Goal: Navigation & Orientation: Find specific page/section

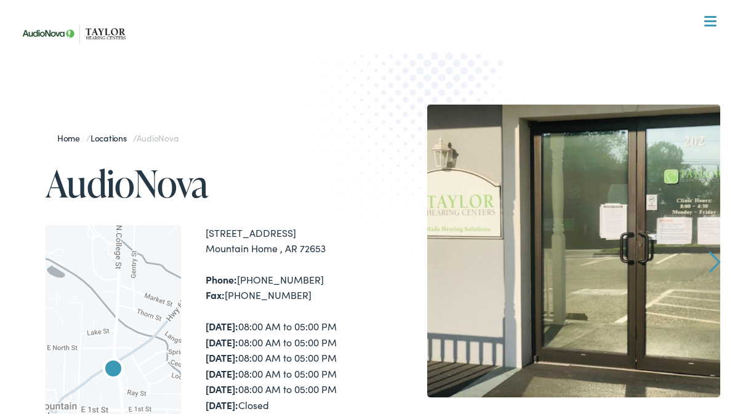
click at [713, 15] on button "Menu Close" at bounding box center [695, 22] width 41 height 14
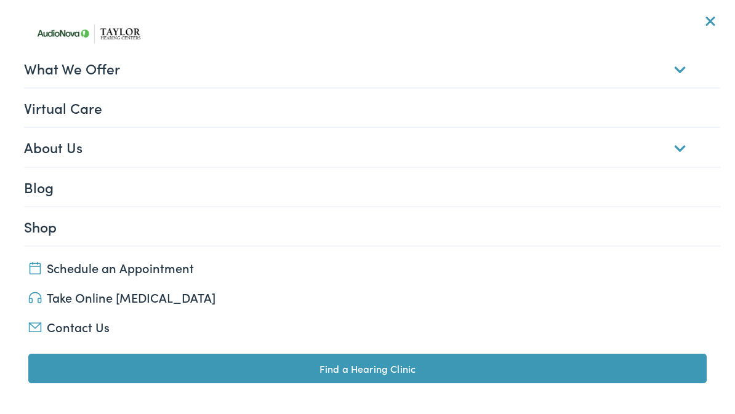
click at [468, 67] on link "What We Offer" at bounding box center [372, 68] width 696 height 38
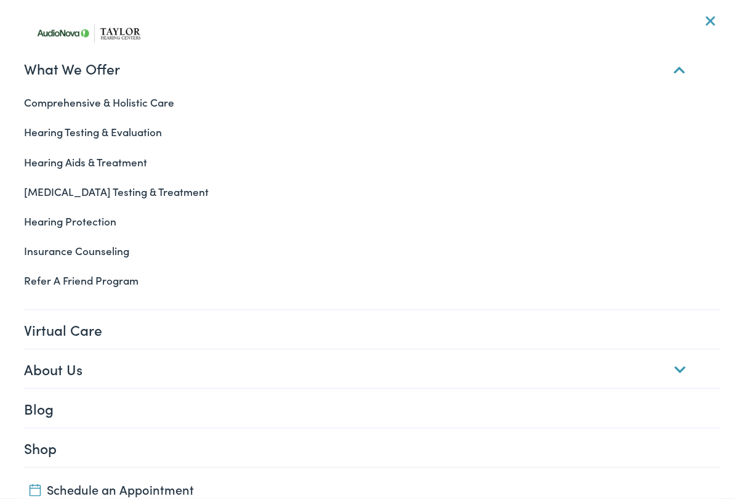
scroll to position [103, 0]
click at [379, 314] on link "Virtual Care" at bounding box center [372, 329] width 696 height 38
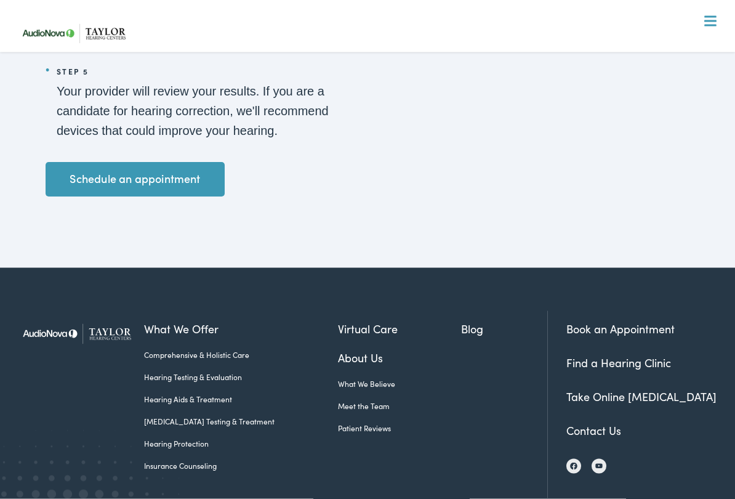
scroll to position [1921, 0]
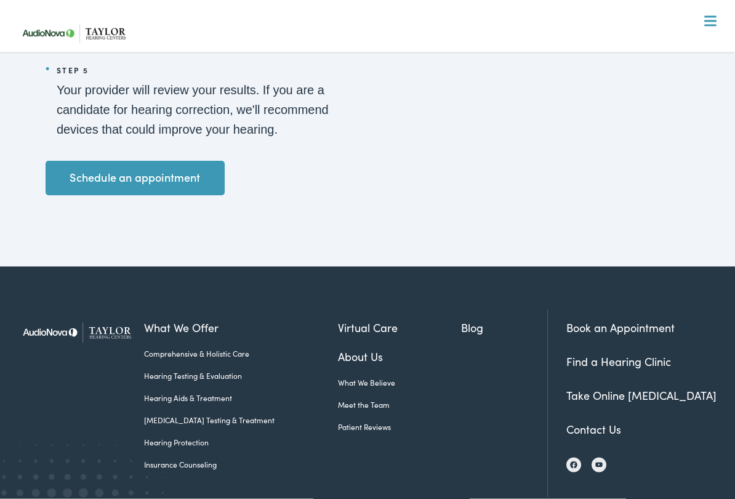
click at [352, 395] on ul "What We Believe Meet the Team Patient Reviews" at bounding box center [399, 404] width 123 height 55
click at [359, 407] on link "Meet the Team" at bounding box center [399, 404] width 123 height 11
click at [351, 399] on link "Meet the Team" at bounding box center [399, 404] width 123 height 11
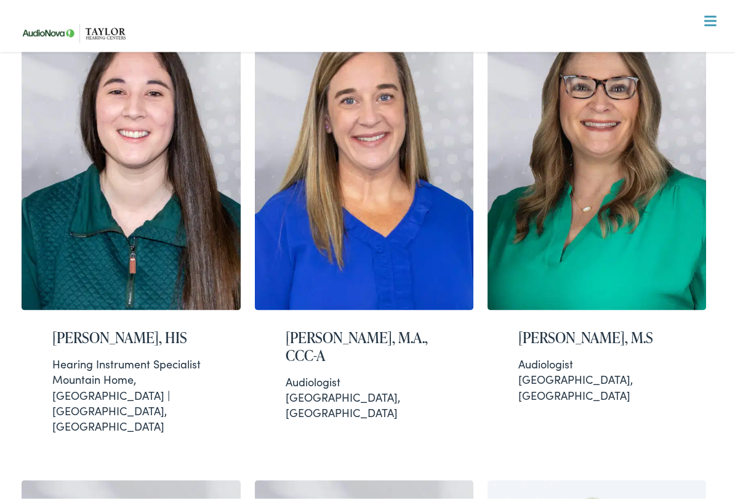
scroll to position [1845, 0]
click at [568, 186] on img at bounding box center [597, 157] width 219 height 306
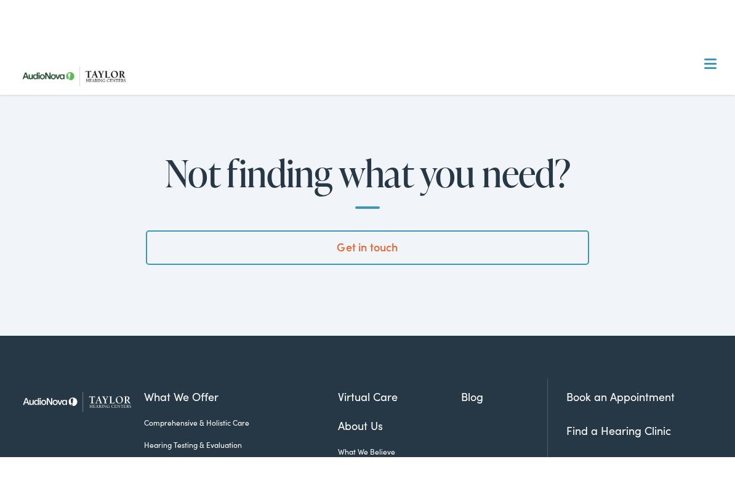
scroll to position [4399, 0]
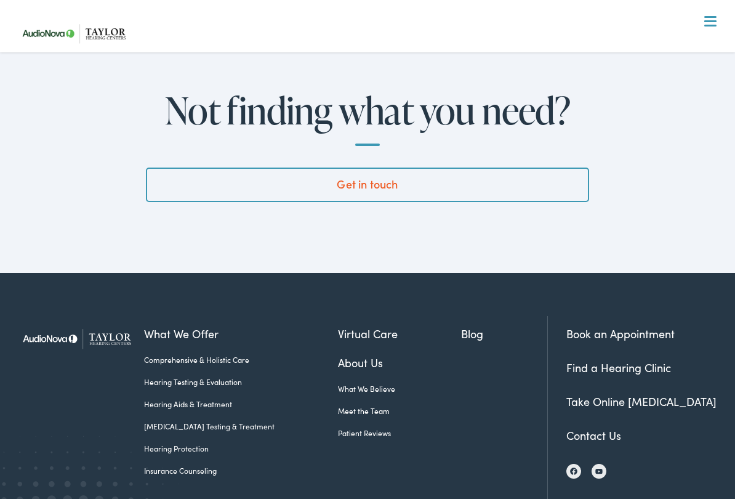
click at [356, 405] on link "Meet the Team" at bounding box center [399, 410] width 123 height 11
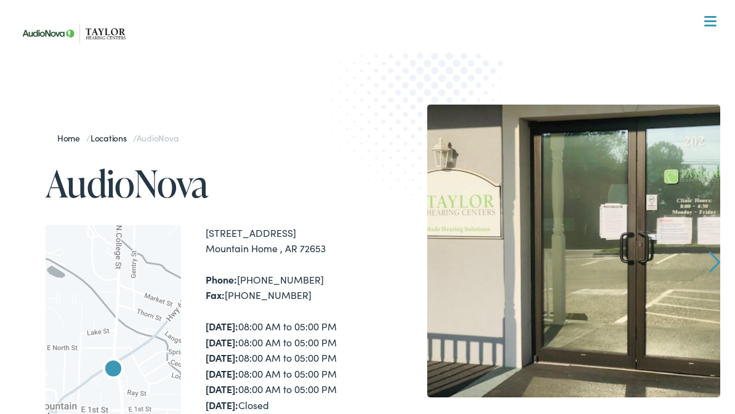
click at [717, 17] on nav "What We Offer Comprehensive & Holistic Care Hearing Testing & Evaluation Hearin…" at bounding box center [367, 126] width 705 height 253
click at [712, 22] on span at bounding box center [710, 21] width 12 height 2
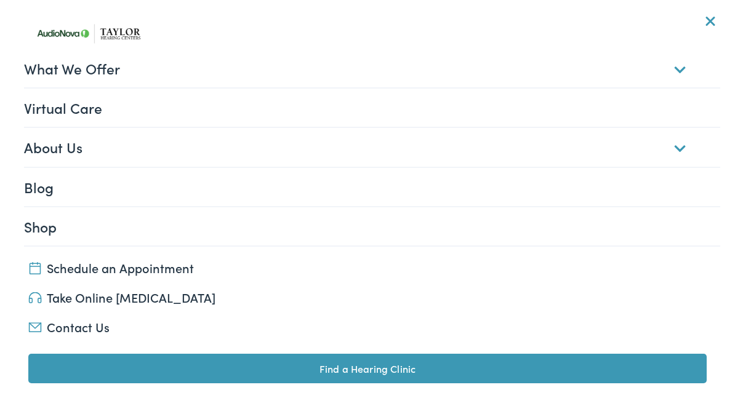
click at [714, 20] on div at bounding box center [710, 22] width 12 height 12
